Goal: Navigation & Orientation: Find specific page/section

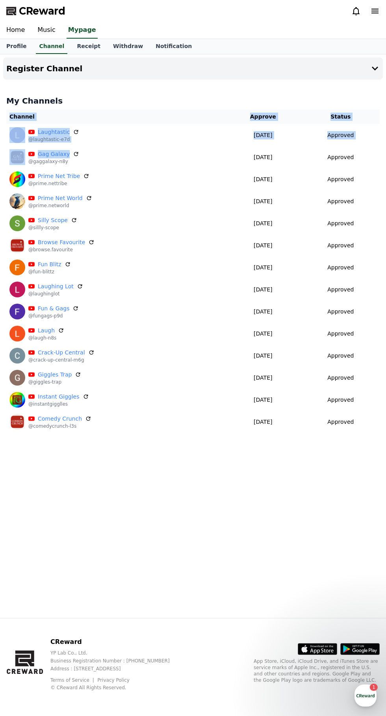
click at [235, 573] on div "Register Channel My Channels Channel Approve Status Laughtastic @laughtastic-e7…" at bounding box center [193, 335] width 386 height 563
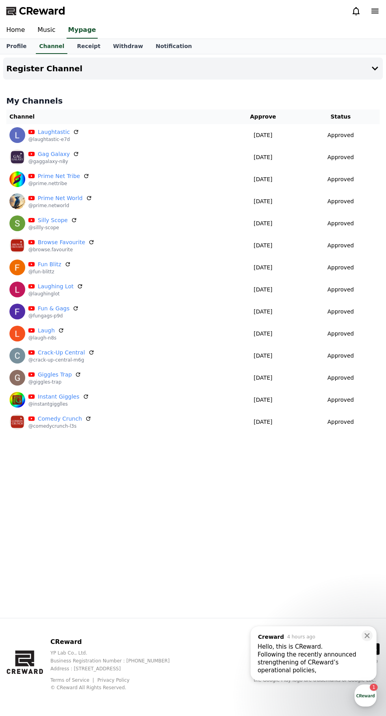
click at [24, 51] on link "Profile" at bounding box center [16, 46] width 33 height 15
select select "**********"
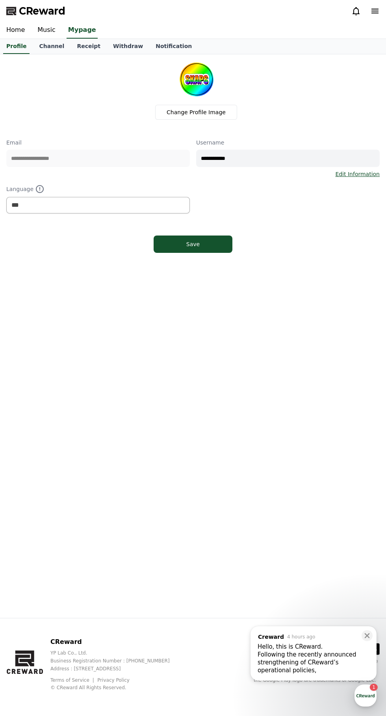
click at [50, 49] on link "Channel" at bounding box center [52, 46] width 38 height 15
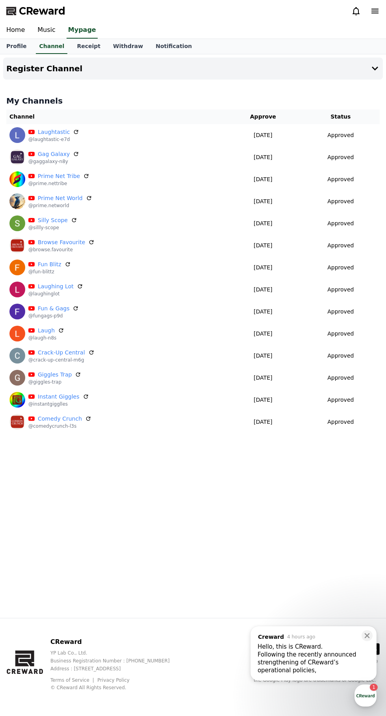
click at [357, 69] on button "Register Channel" at bounding box center [193, 68] width 380 height 22
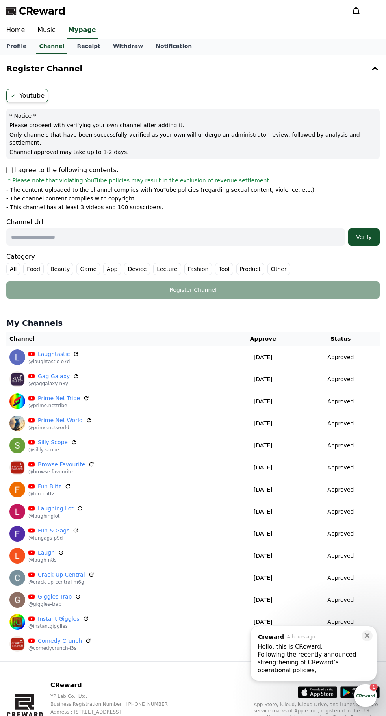
click at [375, 69] on icon at bounding box center [374, 68] width 9 height 9
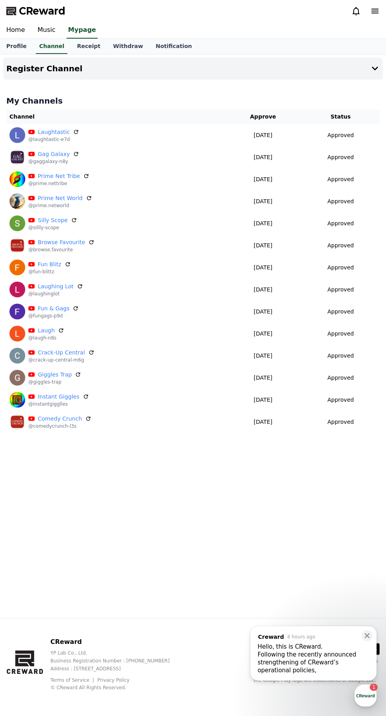
click at [150, 48] on link "Notification" at bounding box center [173, 46] width 49 height 15
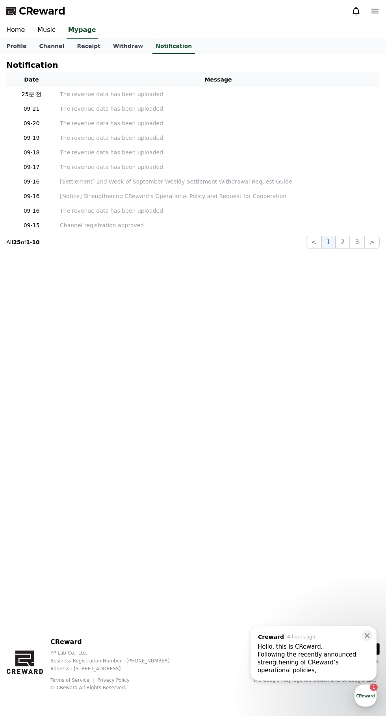
click at [118, 50] on link "Withdraw" at bounding box center [128, 46] width 43 height 15
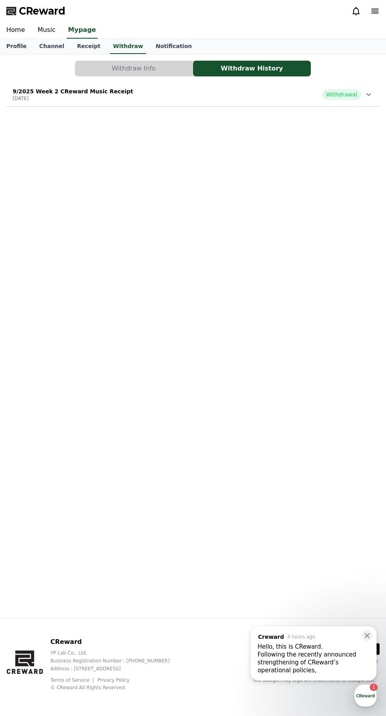
click at [79, 46] on link "Receipt" at bounding box center [88, 46] width 36 height 15
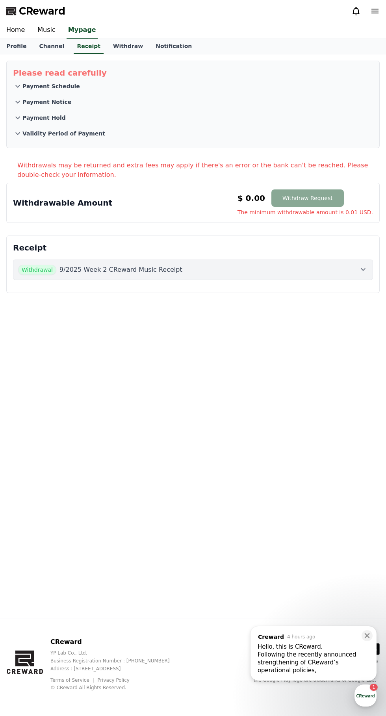
click at [43, 49] on link "Channel" at bounding box center [52, 46] width 38 height 15
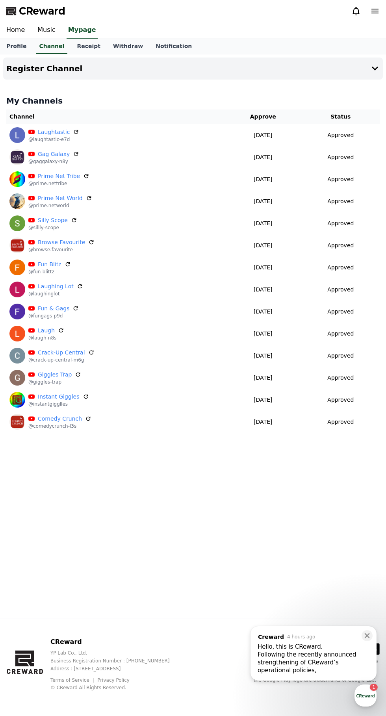
click at [73, 154] on icon at bounding box center [76, 154] width 6 height 6
click at [233, 153] on p "[DATE]" at bounding box center [263, 157] width 71 height 8
click at [78, 46] on link "Receipt" at bounding box center [88, 46] width 36 height 15
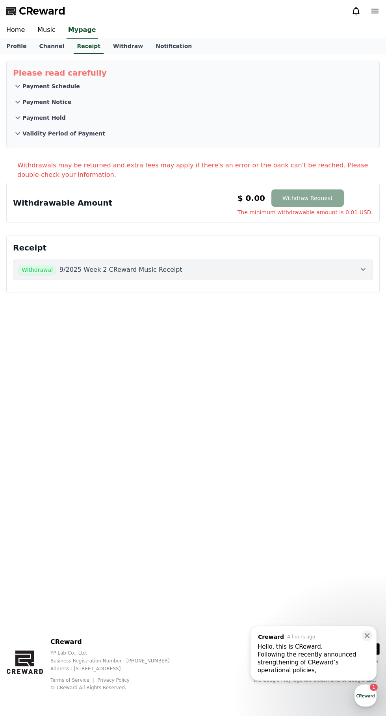
click at [23, 42] on link "Profile" at bounding box center [16, 46] width 33 height 15
select select "**********"
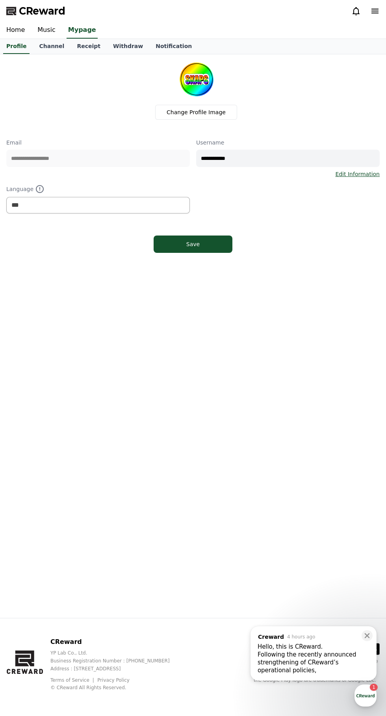
click at [43, 31] on link "Music" at bounding box center [46, 30] width 31 height 17
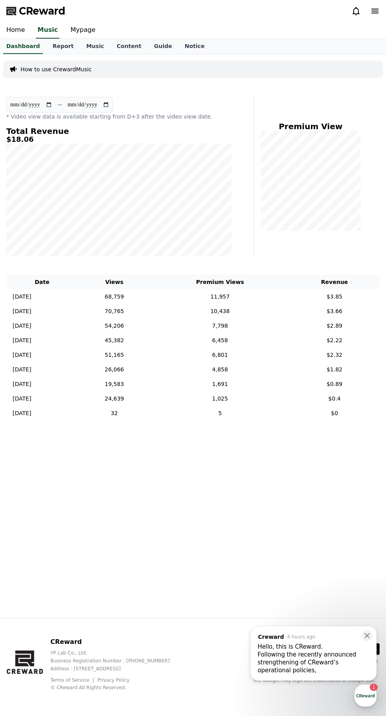
click at [178, 44] on link "Notice" at bounding box center [194, 46] width 33 height 15
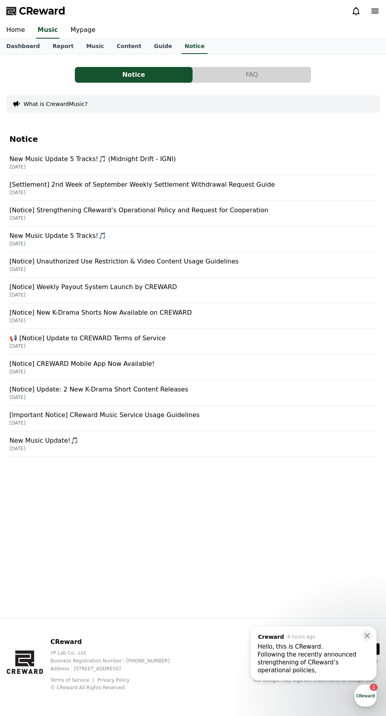
click at [124, 50] on link "Content" at bounding box center [128, 46] width 37 height 15
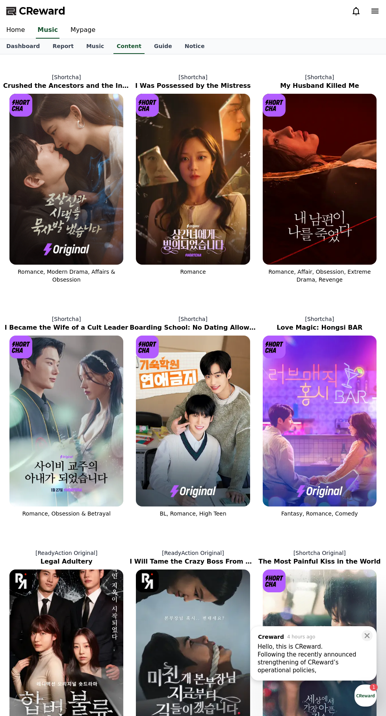
click at [77, 30] on link "Mypage" at bounding box center [82, 30] width 37 height 17
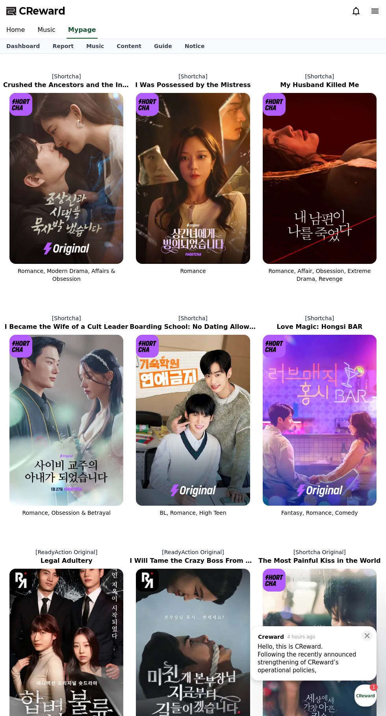
select select "**********"
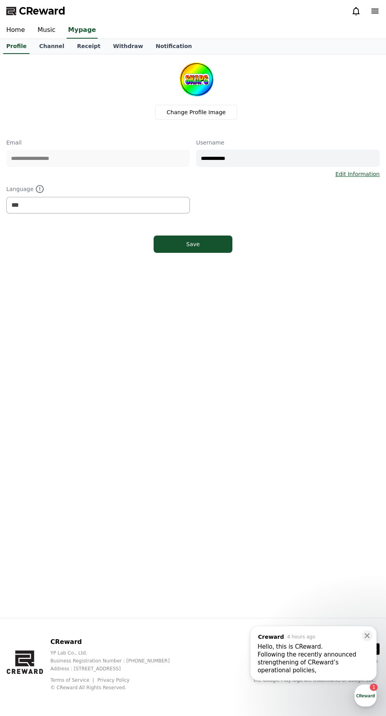
click at [81, 45] on link "Receipt" at bounding box center [88, 46] width 36 height 15
